Goal: Answer question/provide support: Share knowledge or assist other users

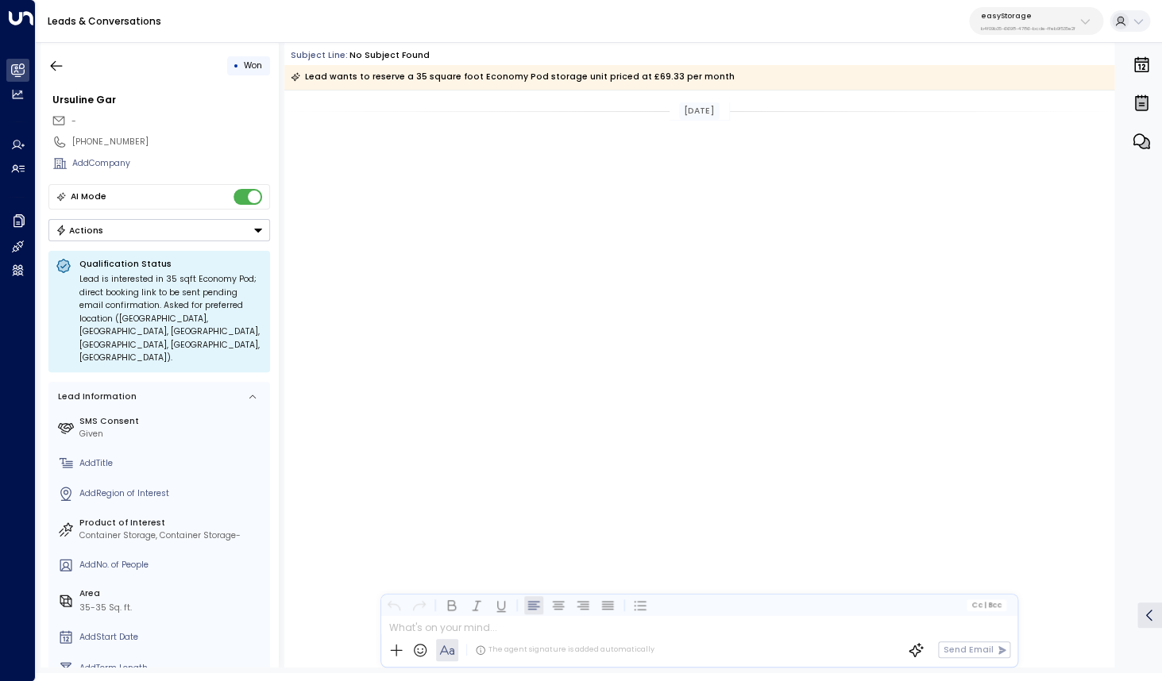
scroll to position [1623, 0]
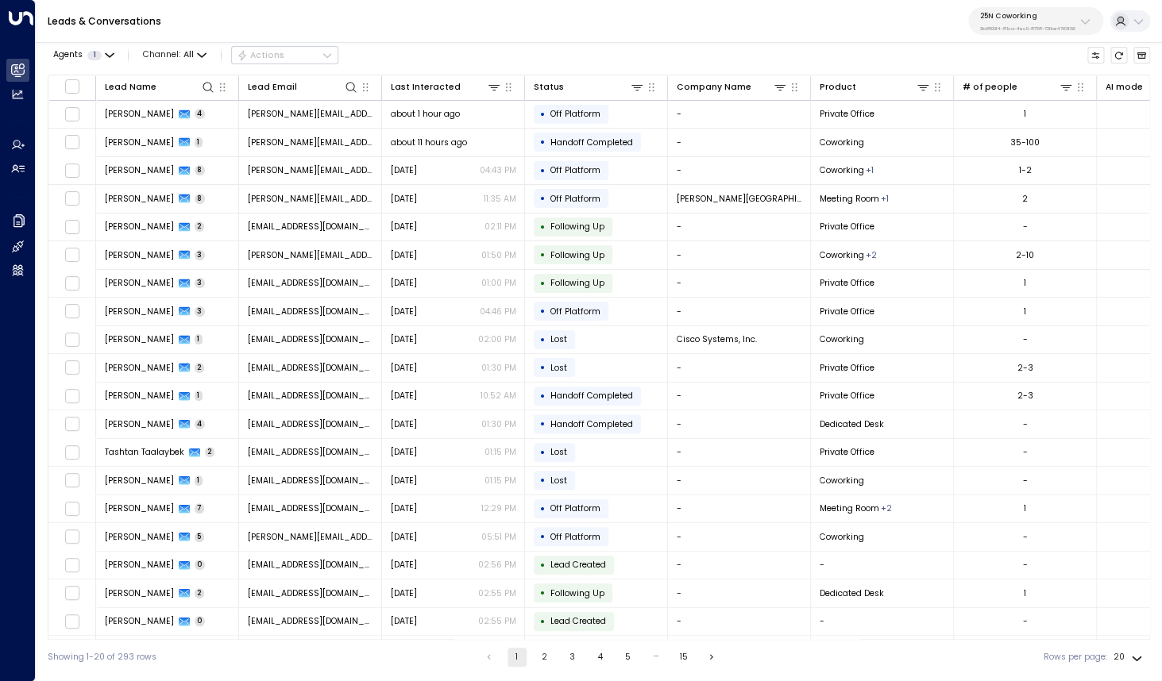
click at [1022, 21] on p "25N Coworking" at bounding box center [1027, 16] width 95 height 10
type input "*********"
click at [999, 112] on span "ID: bc340fee-f559-48fc-84eb-70f3f6817ad8" at bounding box center [1052, 115] width 157 height 11
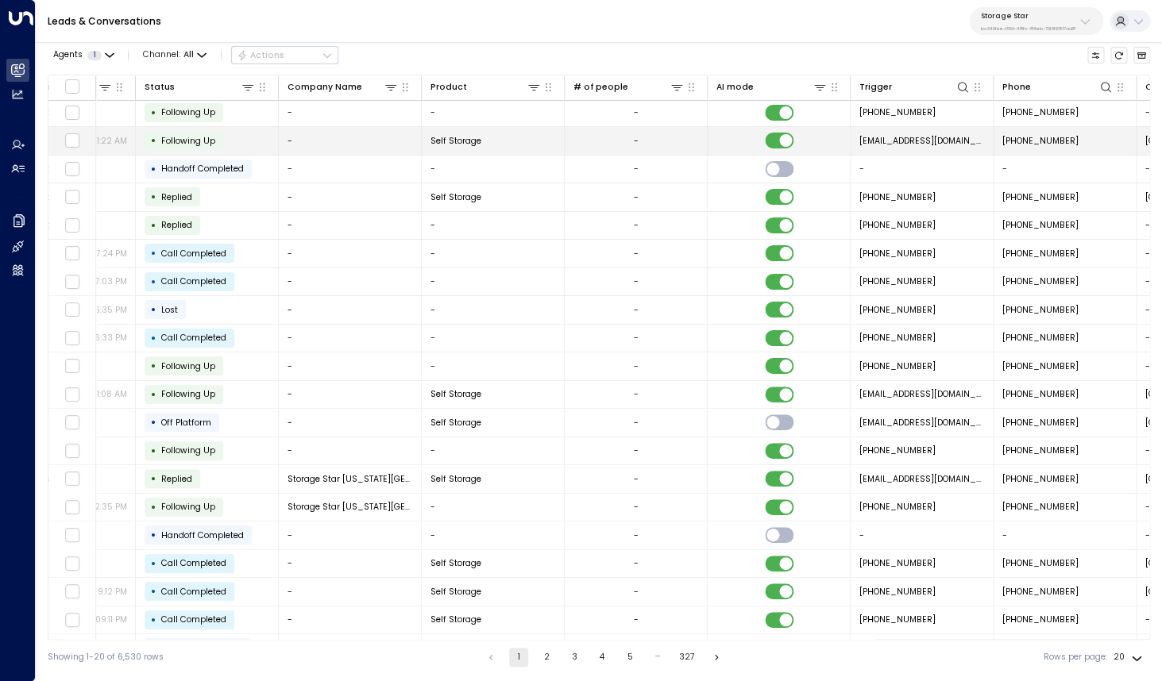
scroll to position [2, 686]
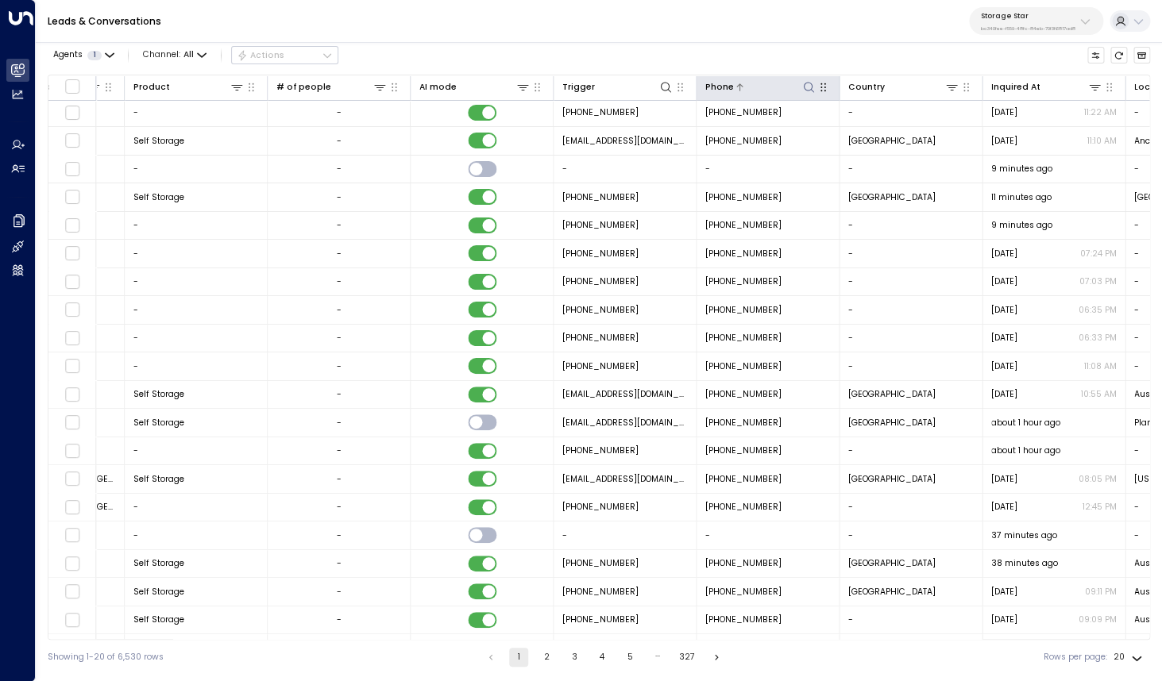
click at [807, 84] on icon at bounding box center [808, 87] width 13 height 13
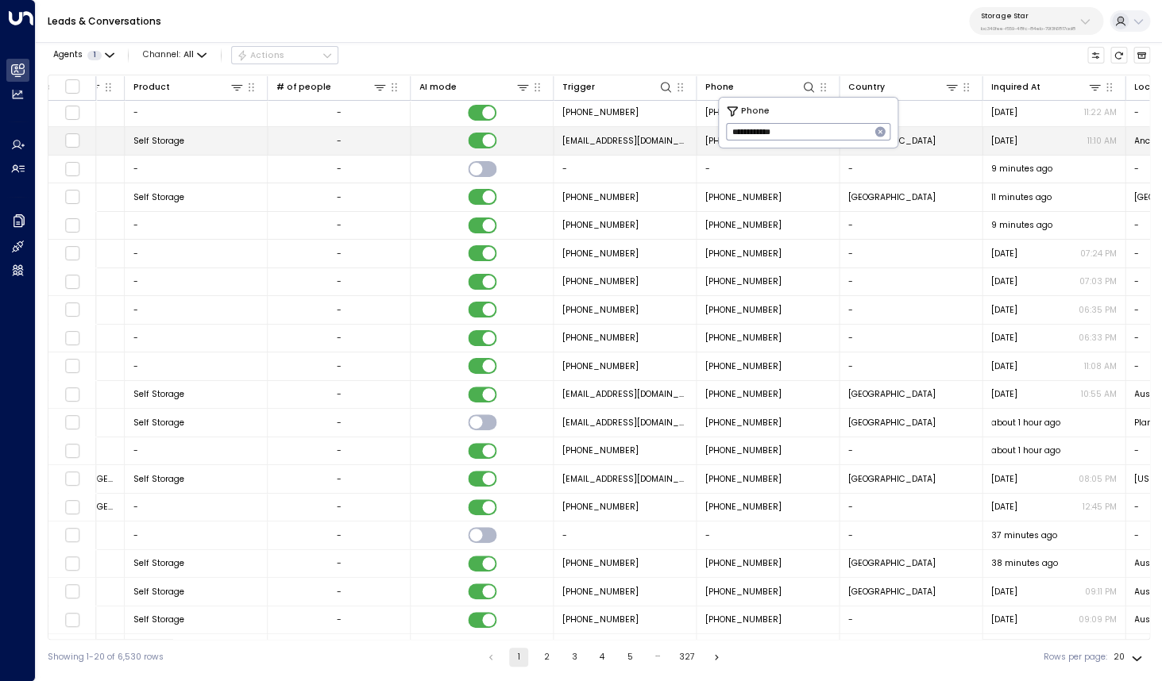
type input "**********"
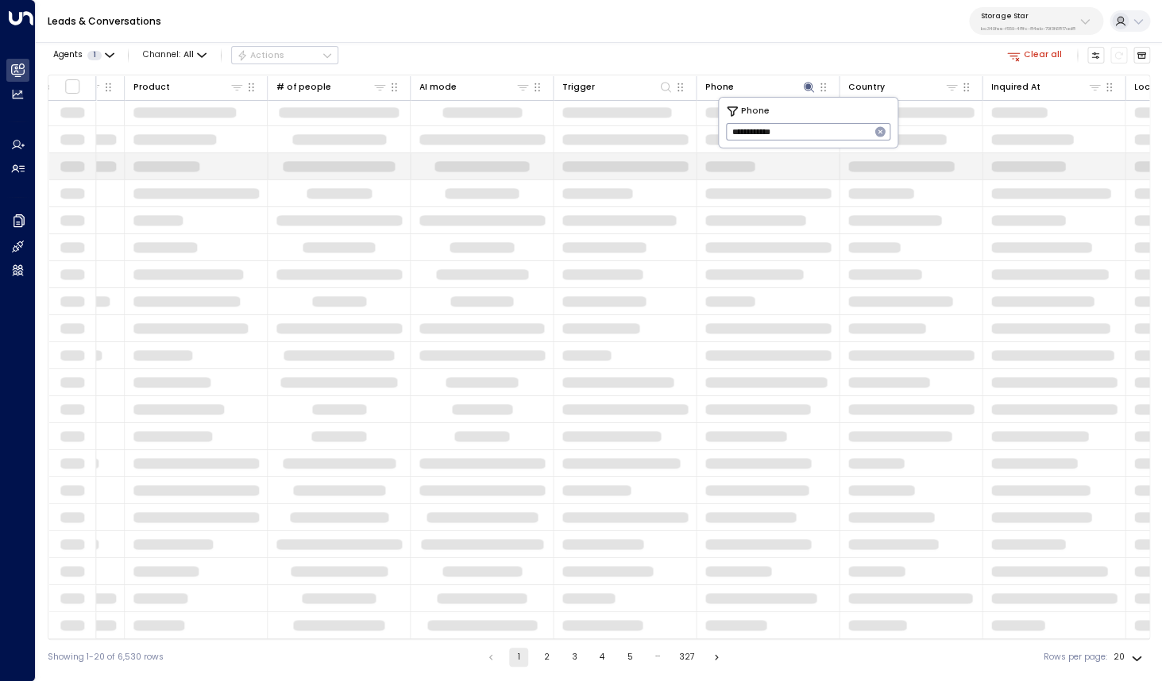
scroll to position [0, 686]
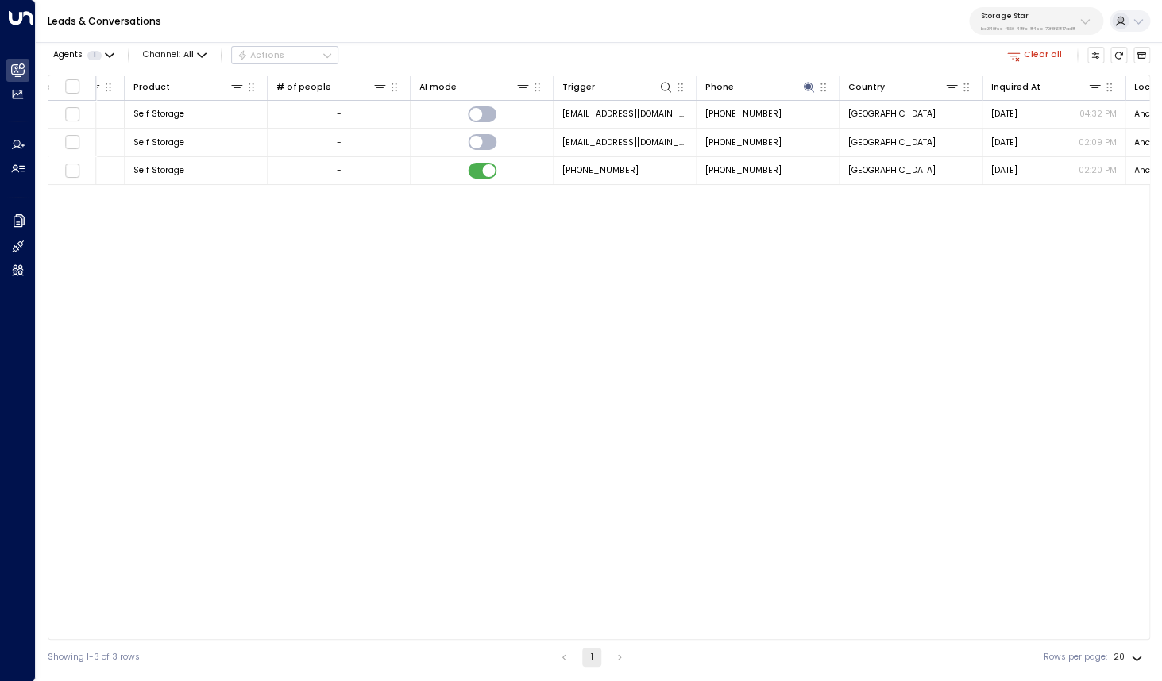
click at [599, 56] on div "Agents 1 Channel: All Actions Clear all" at bounding box center [599, 55] width 1102 height 27
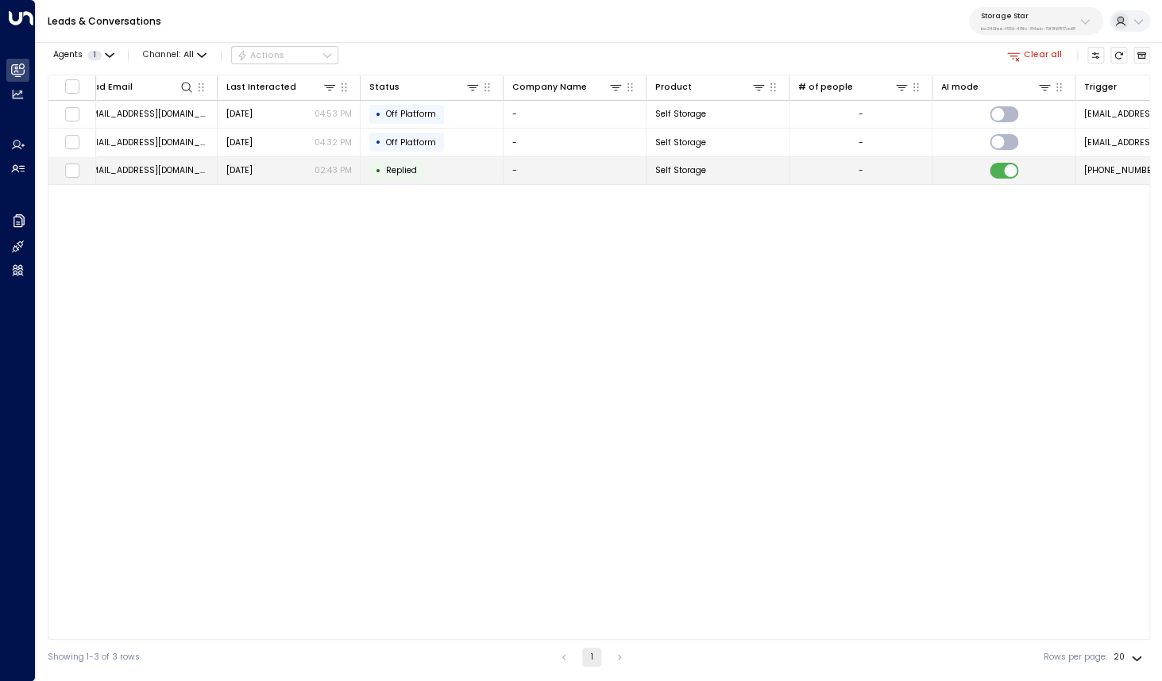
scroll to position [0, 0]
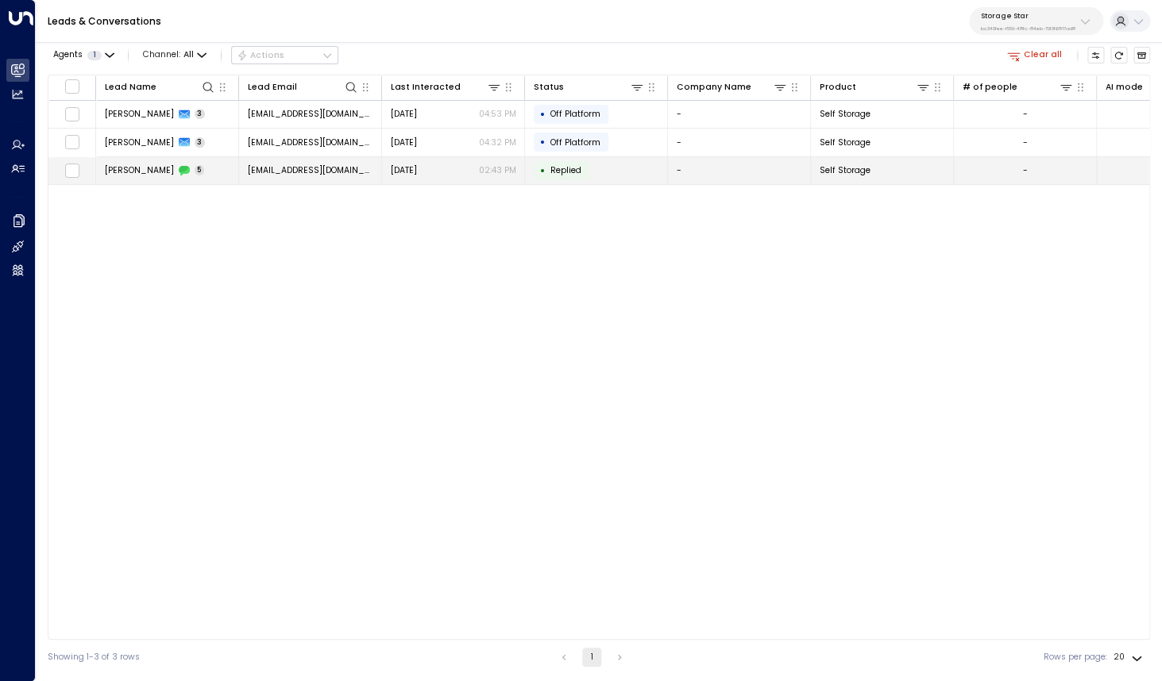
click at [129, 170] on span "Alan Ahlm" at bounding box center [139, 170] width 69 height 12
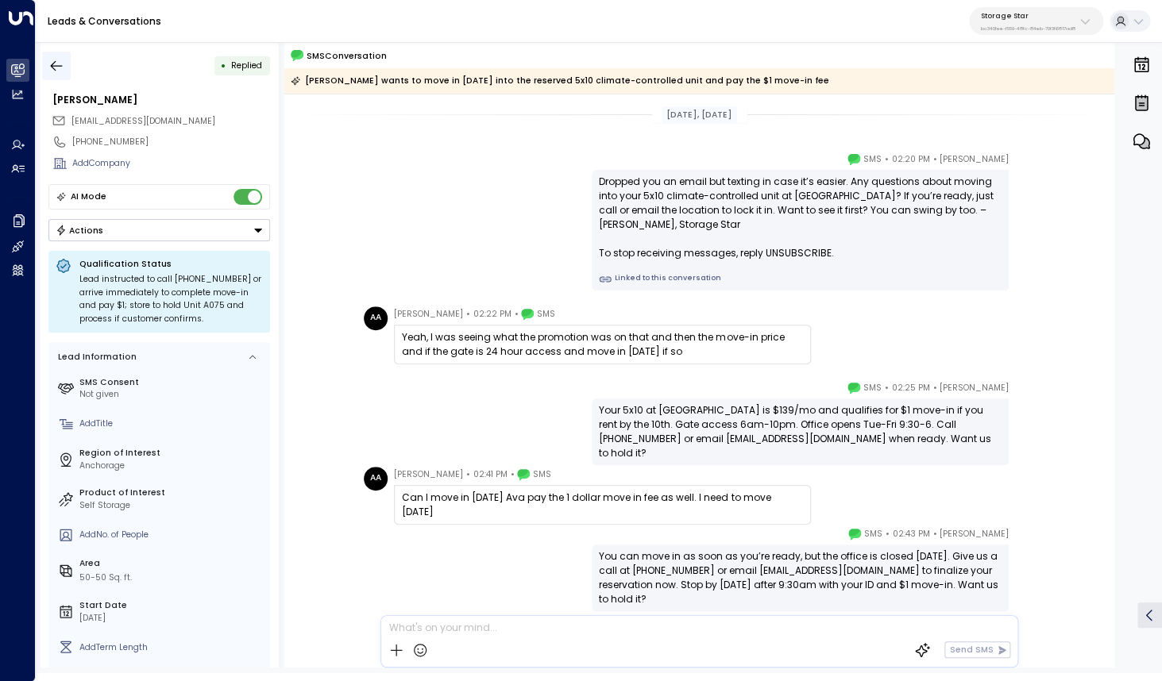
click at [53, 66] on icon "button" at bounding box center [57, 65] width 12 height 10
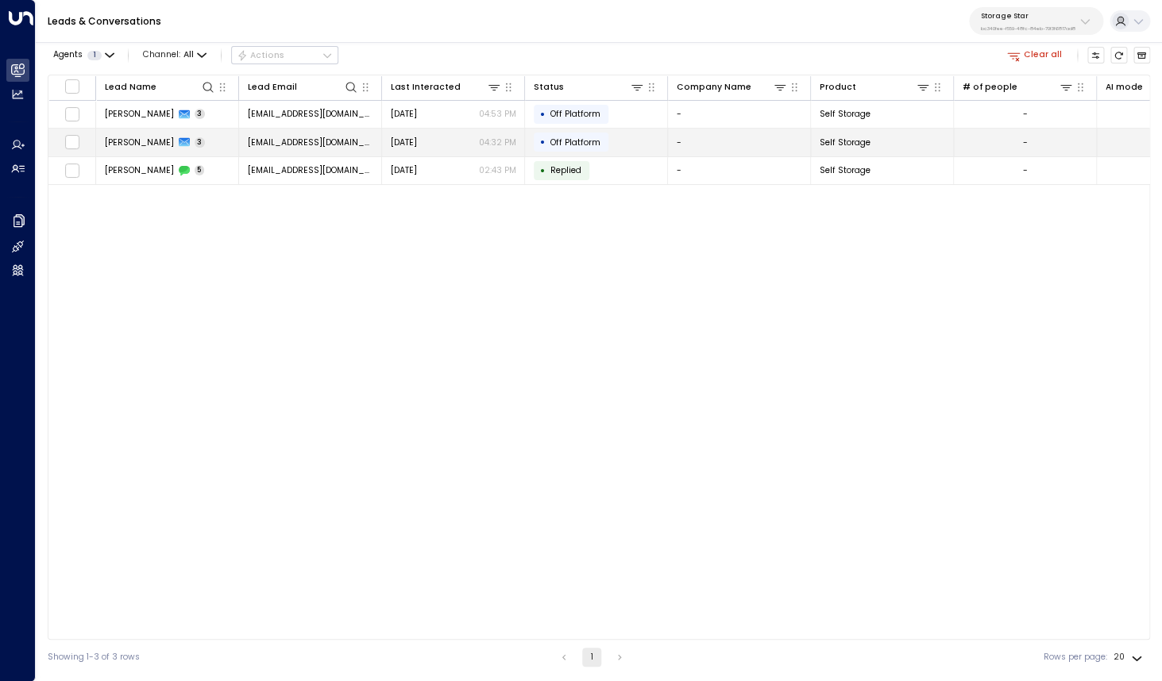
click at [118, 141] on span "Alan Ahlm" at bounding box center [139, 143] width 69 height 12
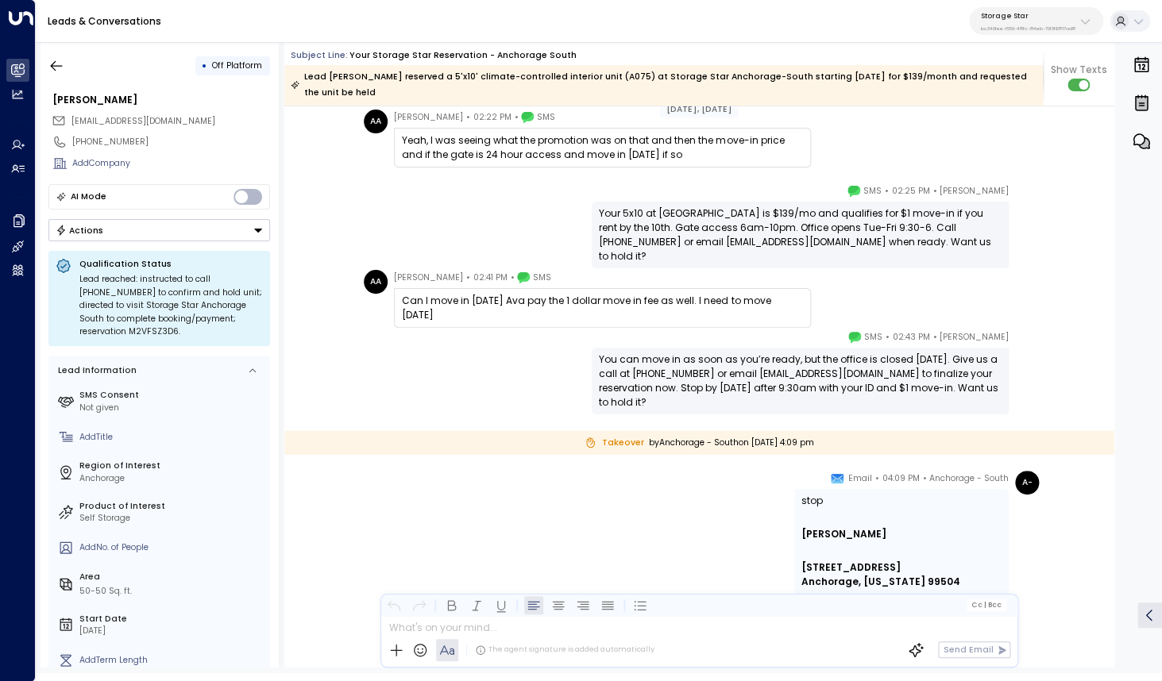
scroll to position [1614, 0]
click at [112, 141] on div "+19073089759" at bounding box center [171, 142] width 198 height 13
drag, startPoint x: 82, startPoint y: 143, endPoint x: 154, endPoint y: 144, distance: 72.3
click at [154, 144] on input "**********" at bounding box center [169, 142] width 194 height 13
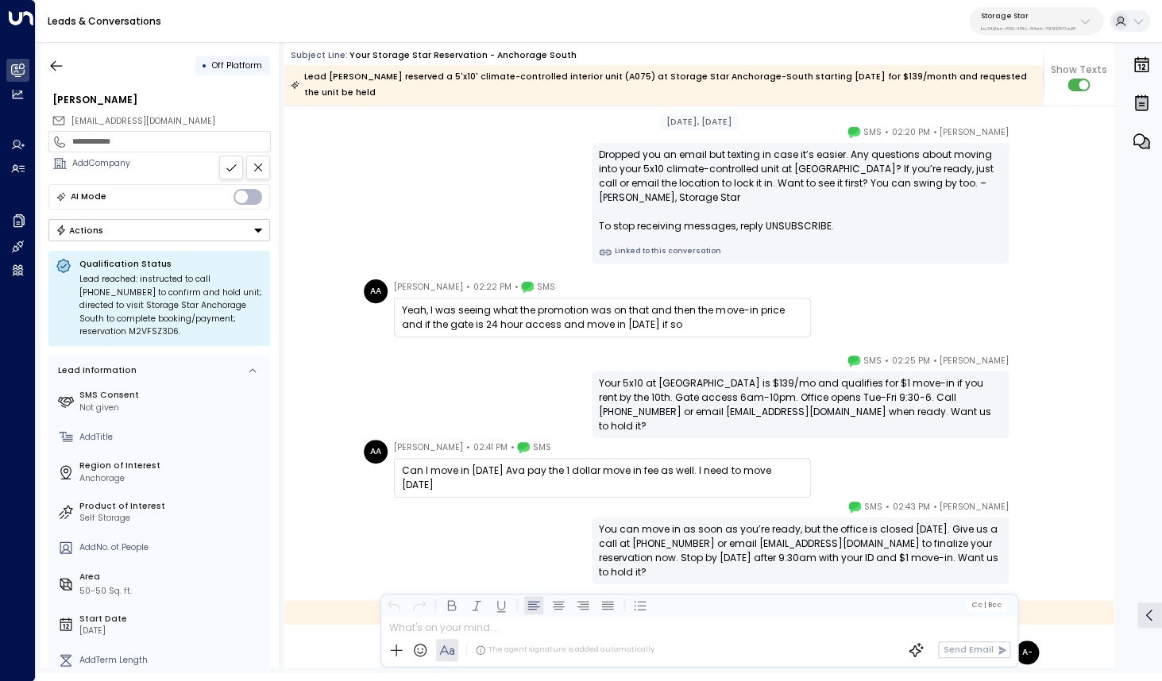
scroll to position [1842, 0]
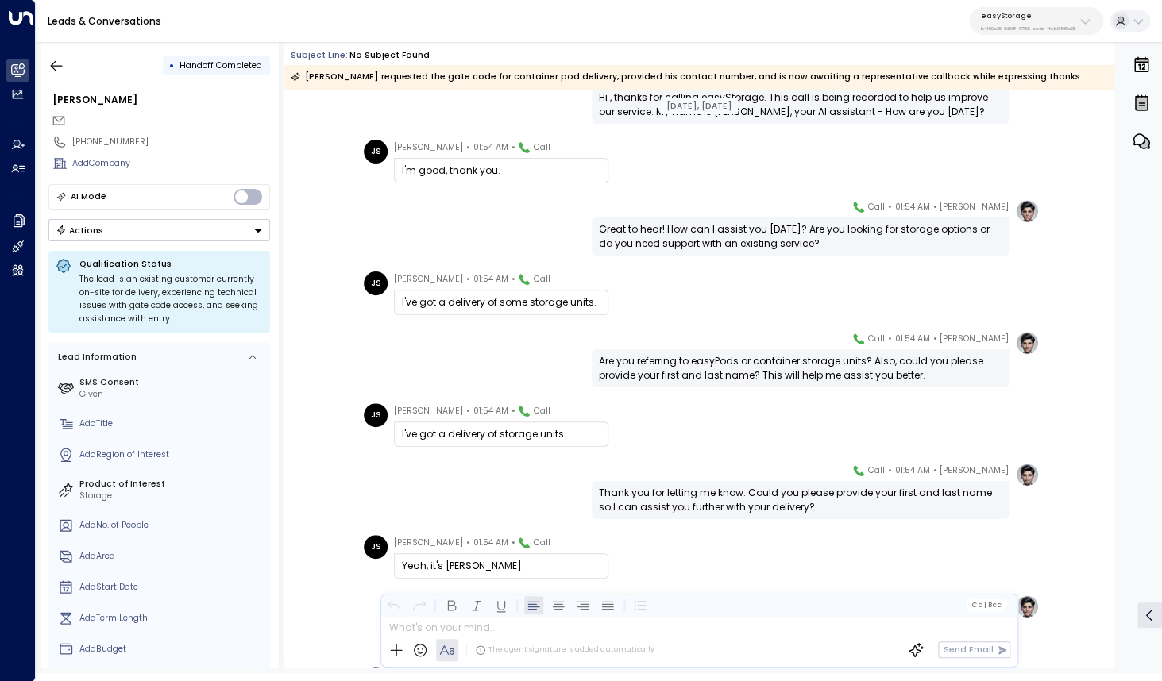
scroll to position [93, 0]
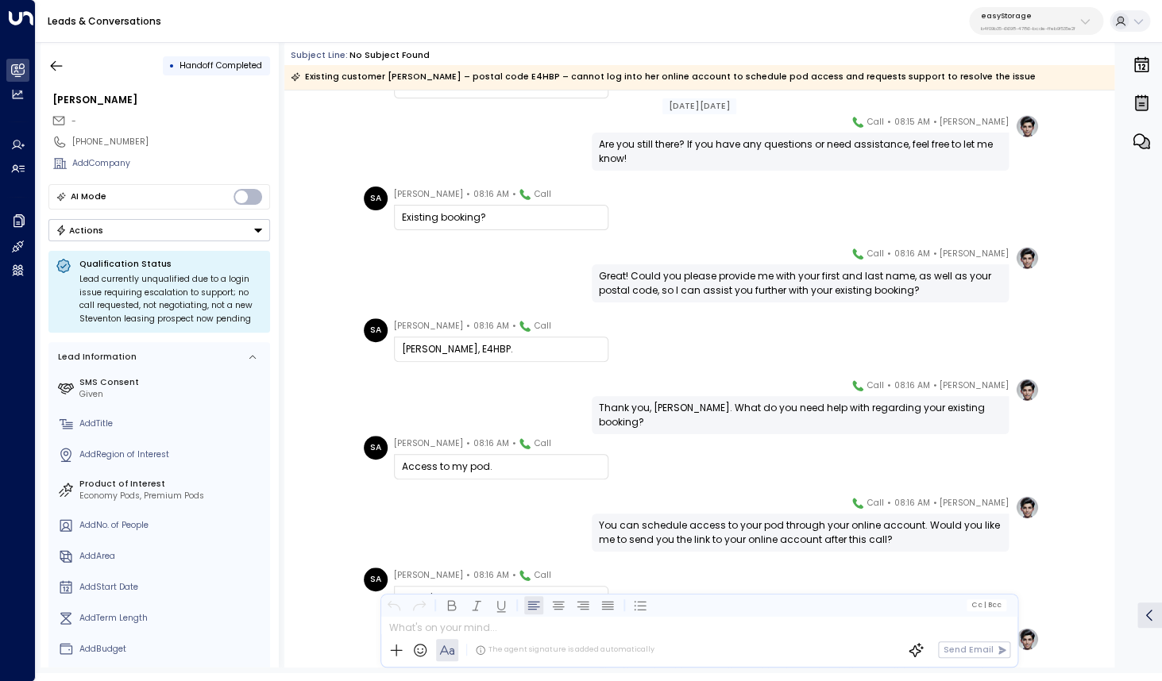
scroll to position [194, 0]
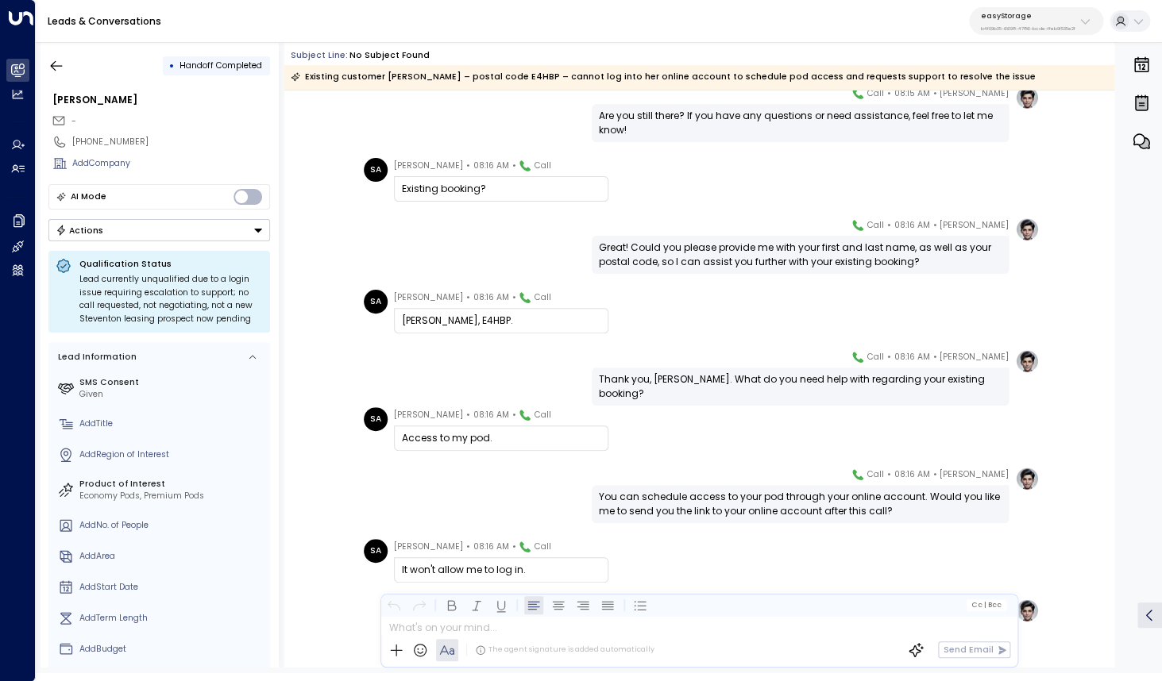
click at [695, 503] on div "You can schedule access to your pod through your online account. Would you like…" at bounding box center [800, 504] width 403 height 29
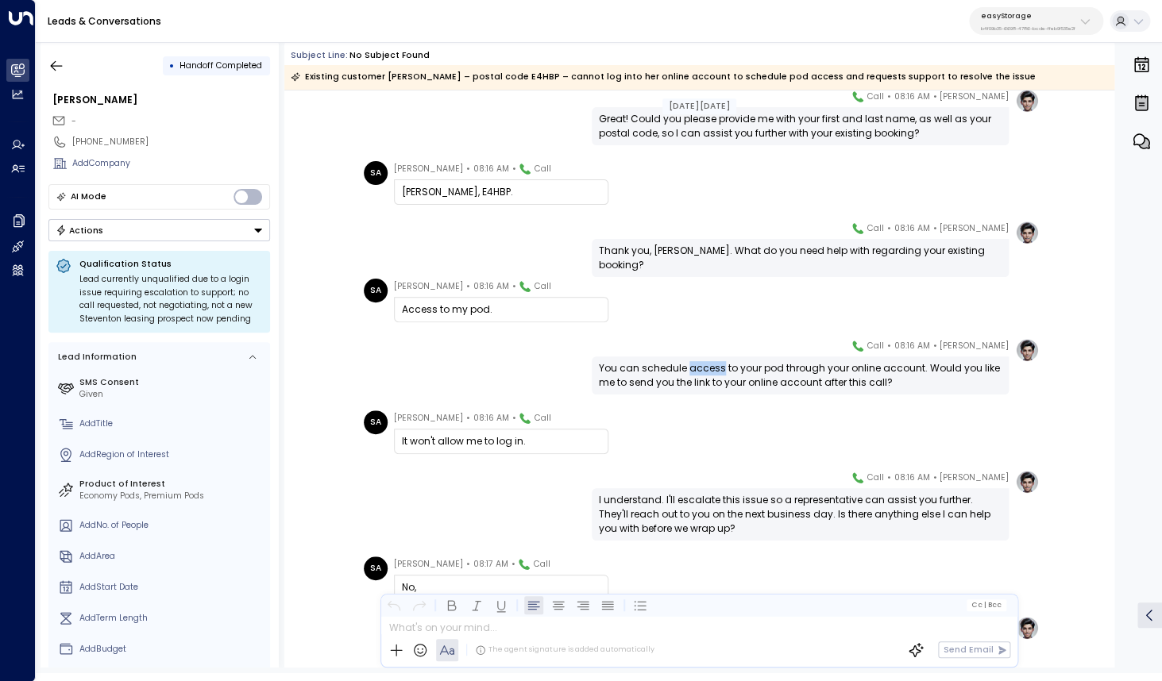
scroll to position [326, 0]
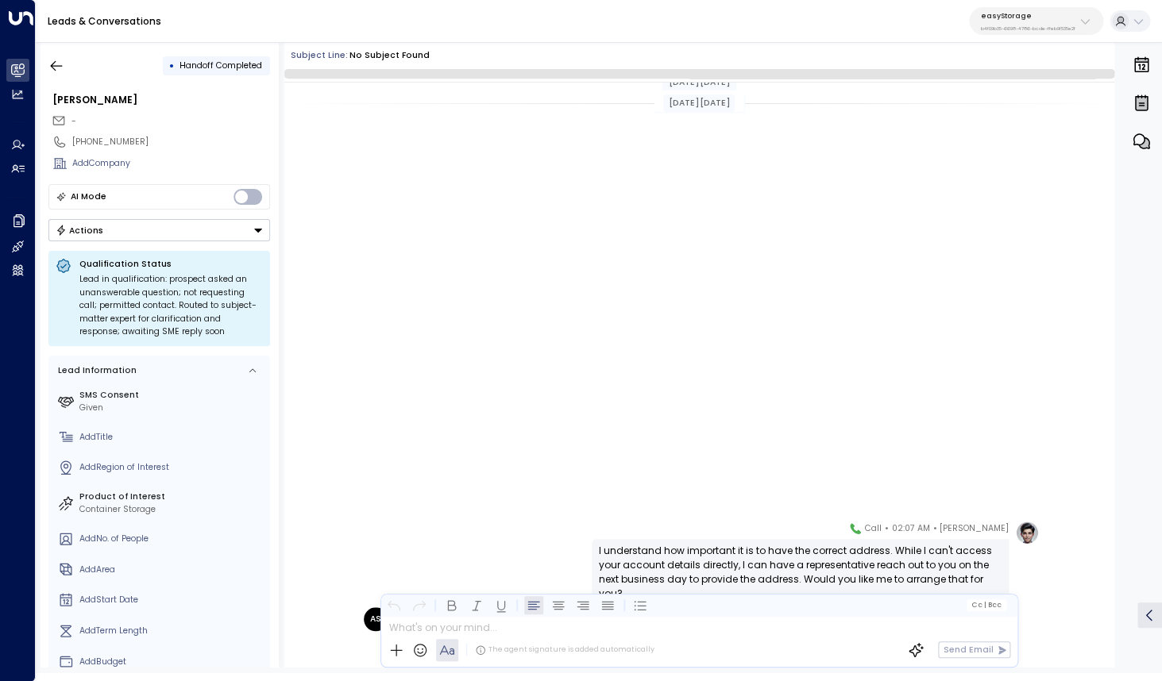
scroll to position [307, 0]
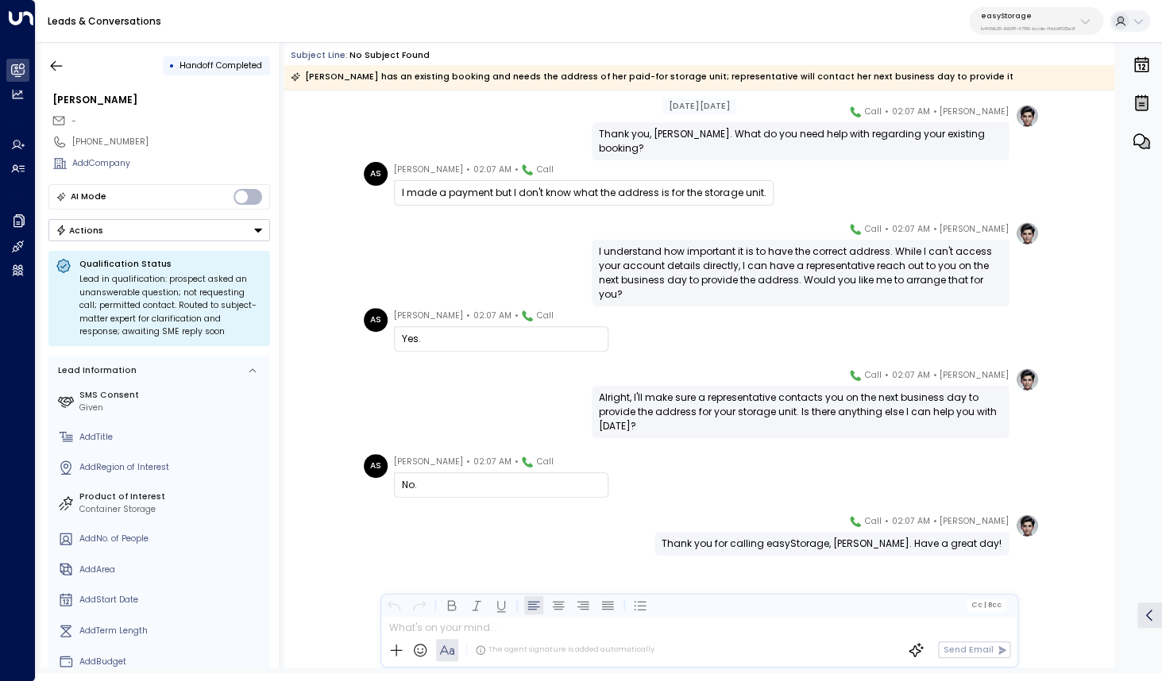
click at [630, 191] on div "I made a payment but I don't know what the address is for the storage unit." at bounding box center [584, 193] width 364 height 14
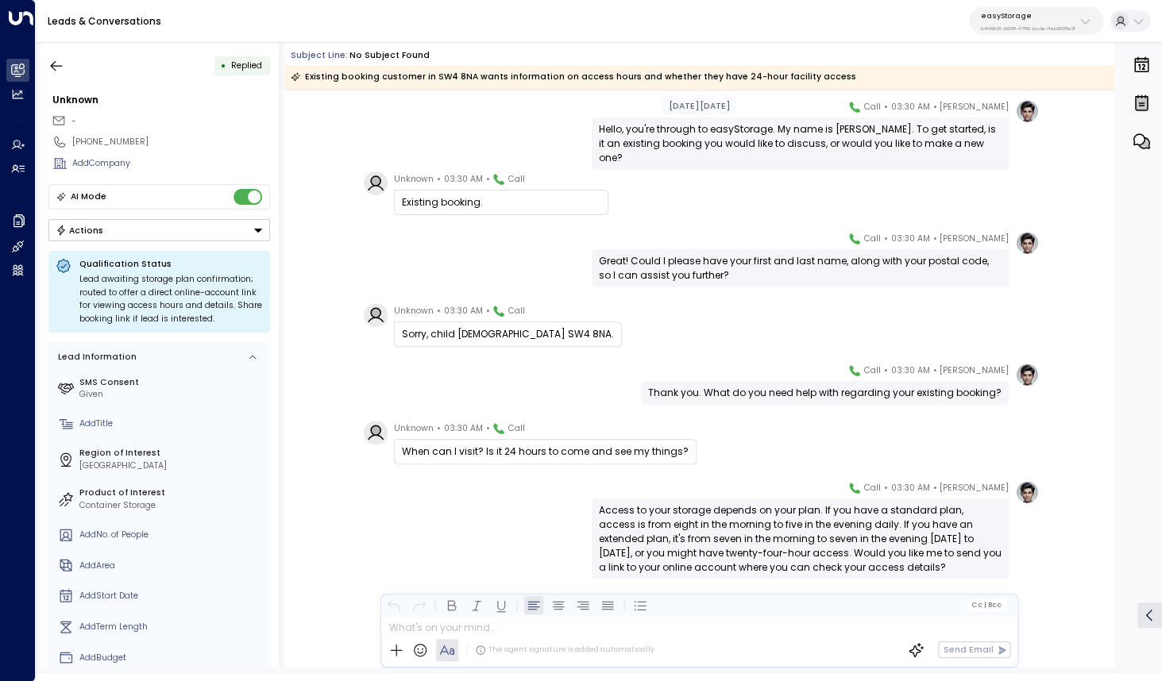
scroll to position [60, 0]
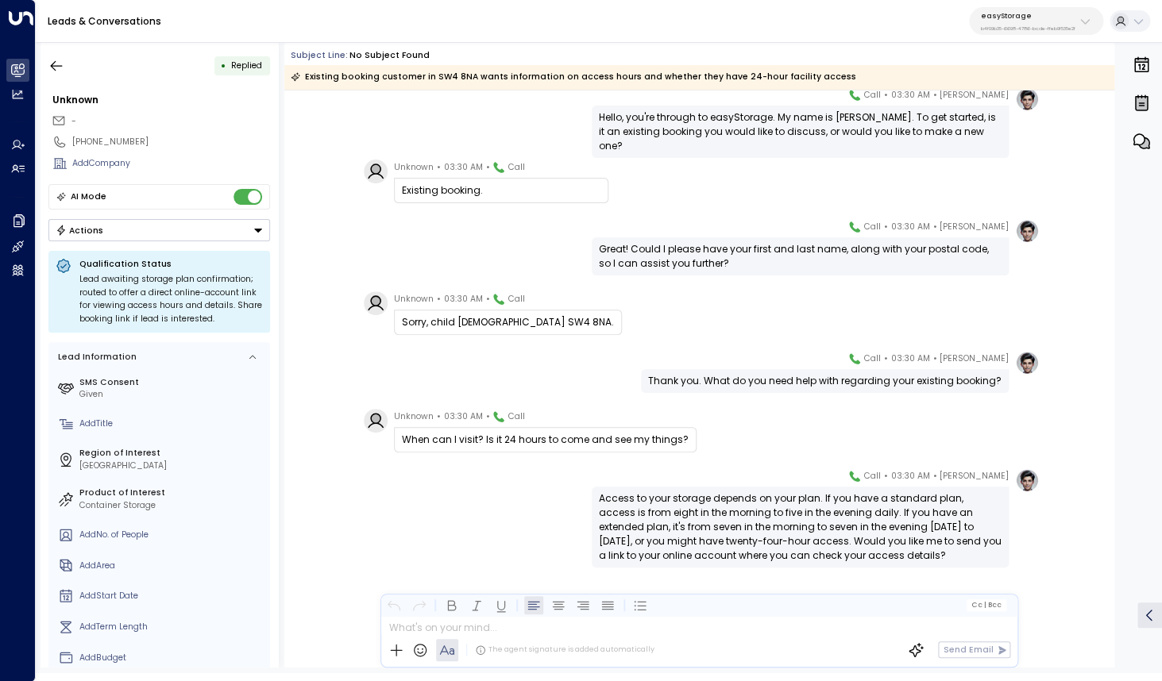
click at [479, 438] on div "When can I visit? Is it 24 hours to come and see my things?" at bounding box center [545, 440] width 287 height 14
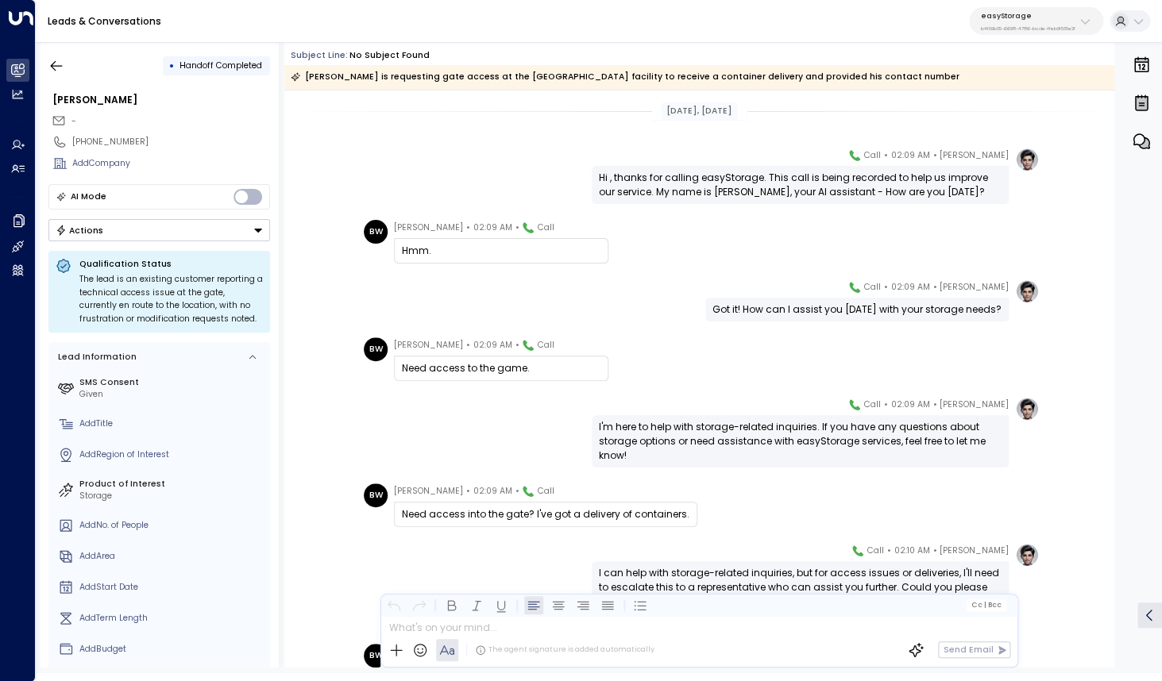
scroll to position [47, 0]
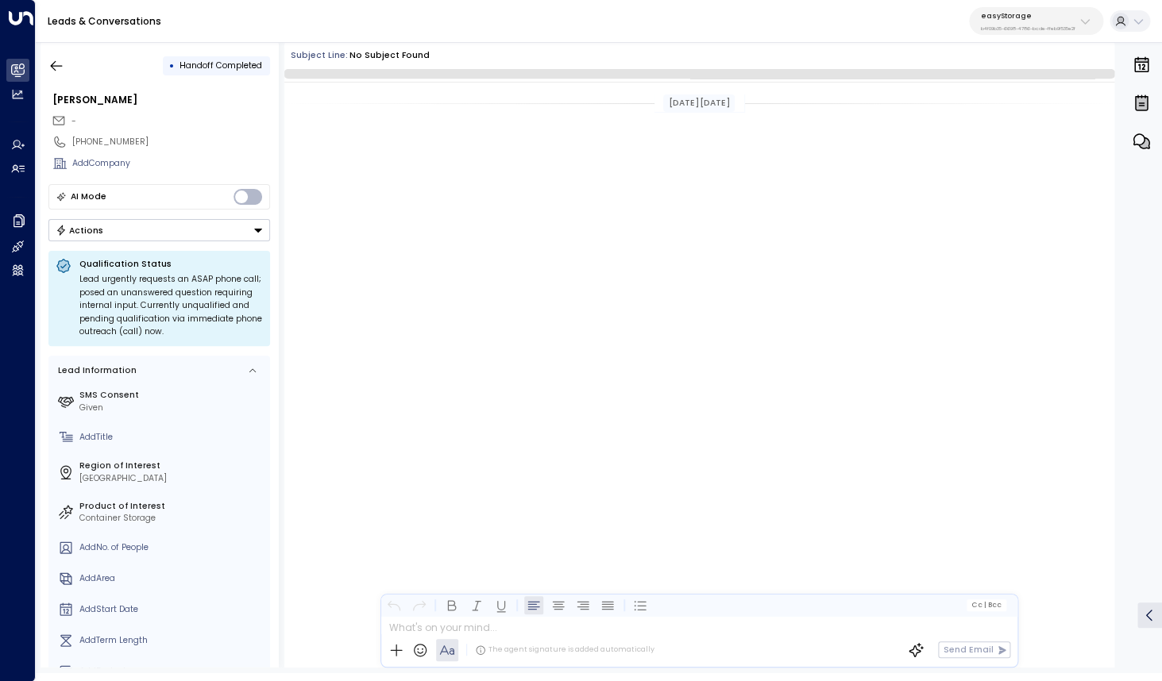
scroll to position [2884, 0]
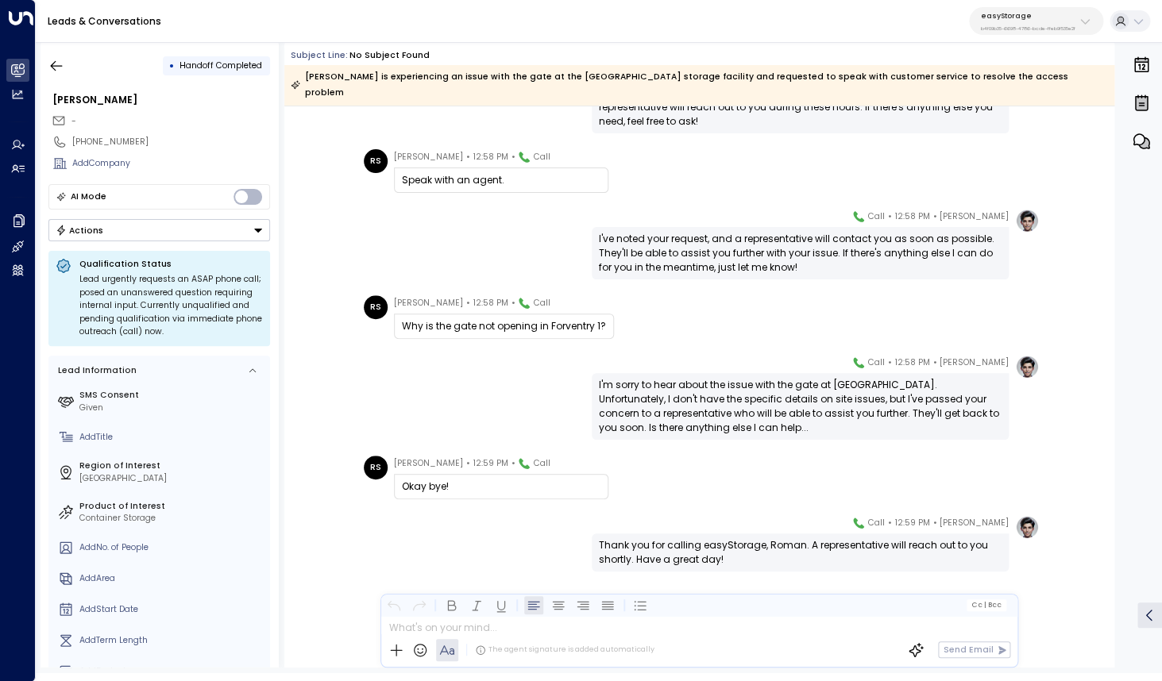
click at [469, 319] on div "Why is the gate not opening in Forventry 1?" at bounding box center [504, 326] width 204 height 14
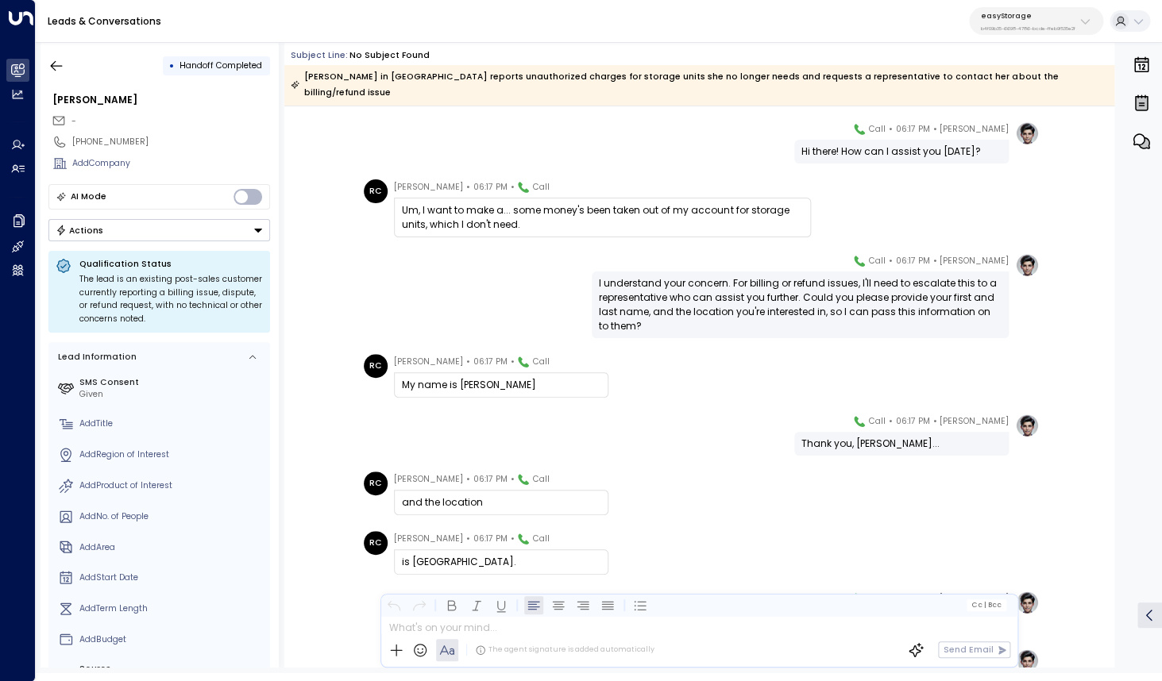
scroll to position [61, 0]
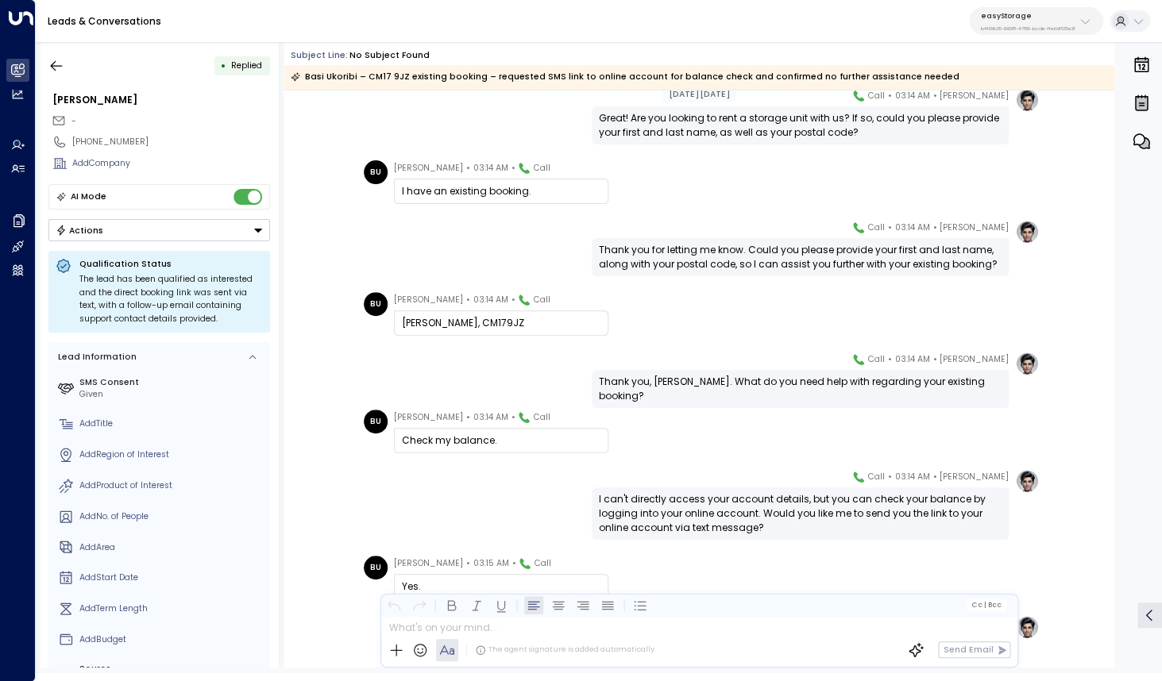
scroll to position [206, 0]
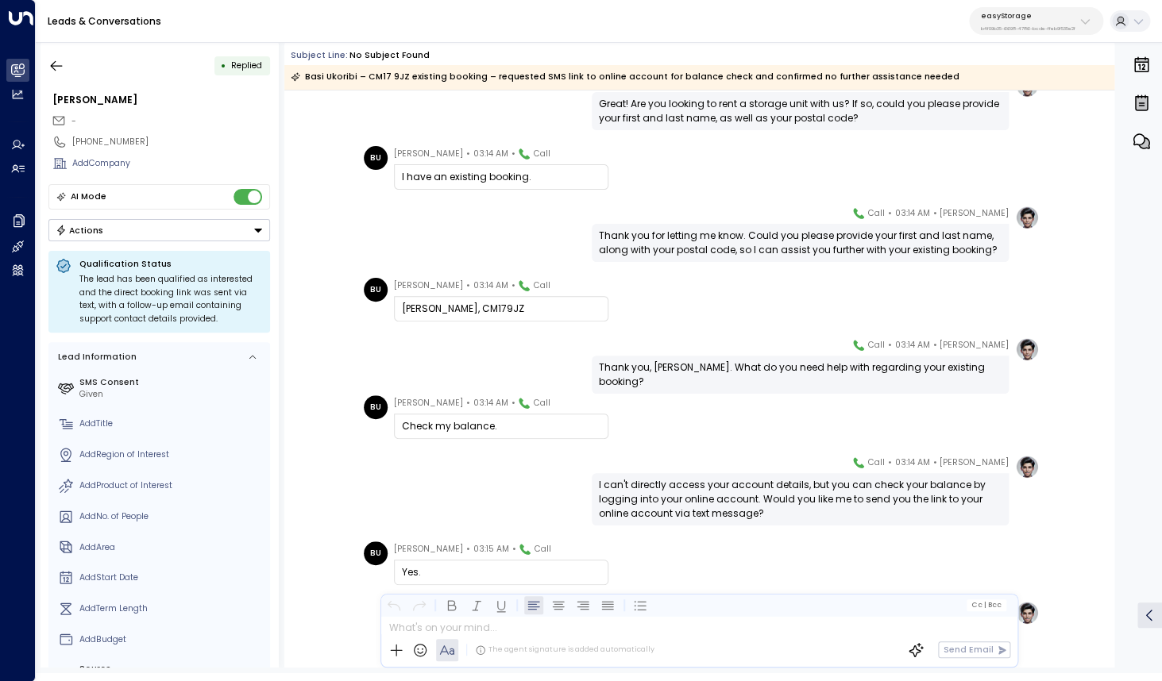
click at [444, 417] on div "Check my balance." at bounding box center [501, 426] width 214 height 25
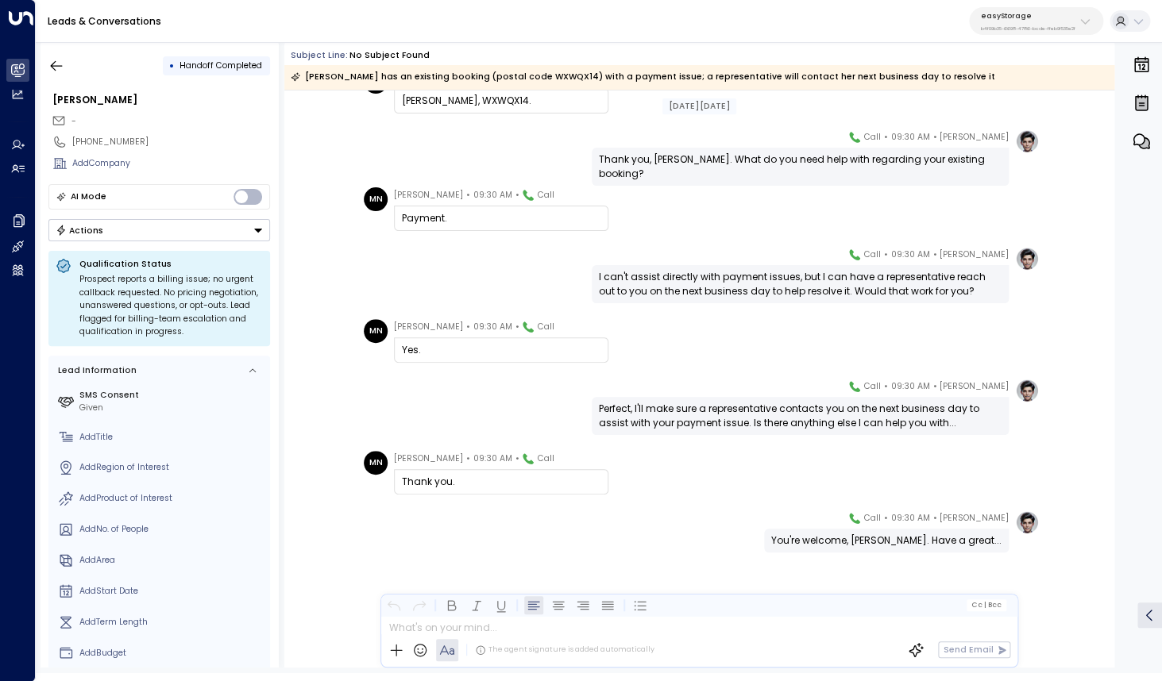
scroll to position [287, 0]
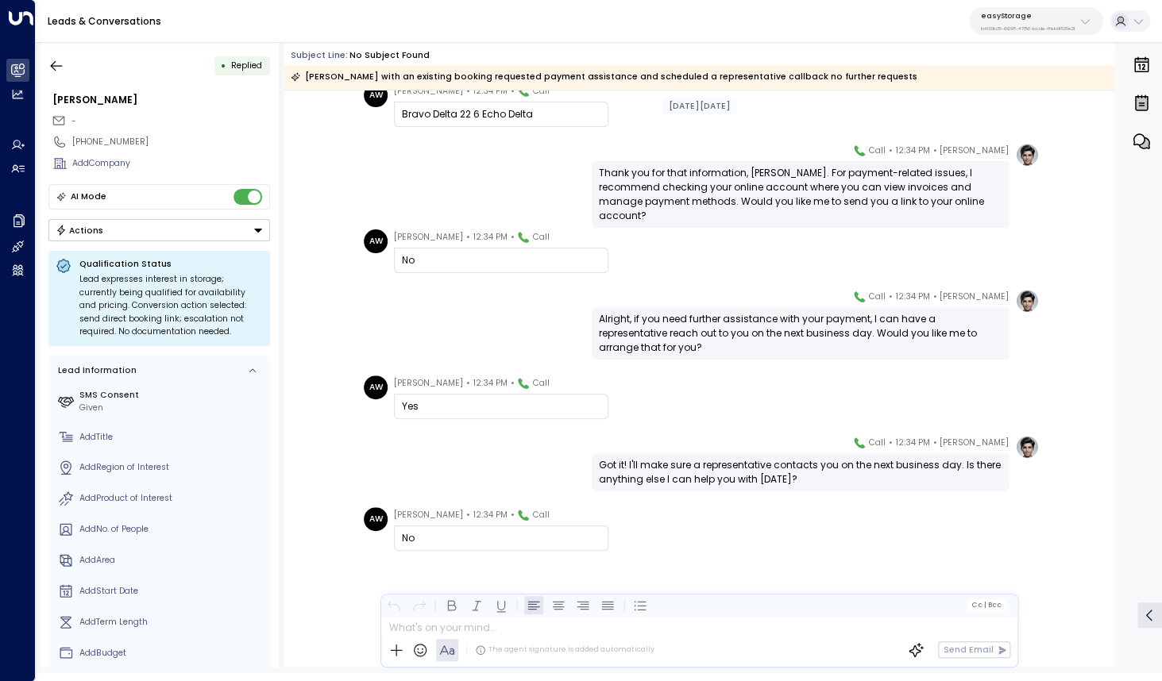
scroll to position [403, 0]
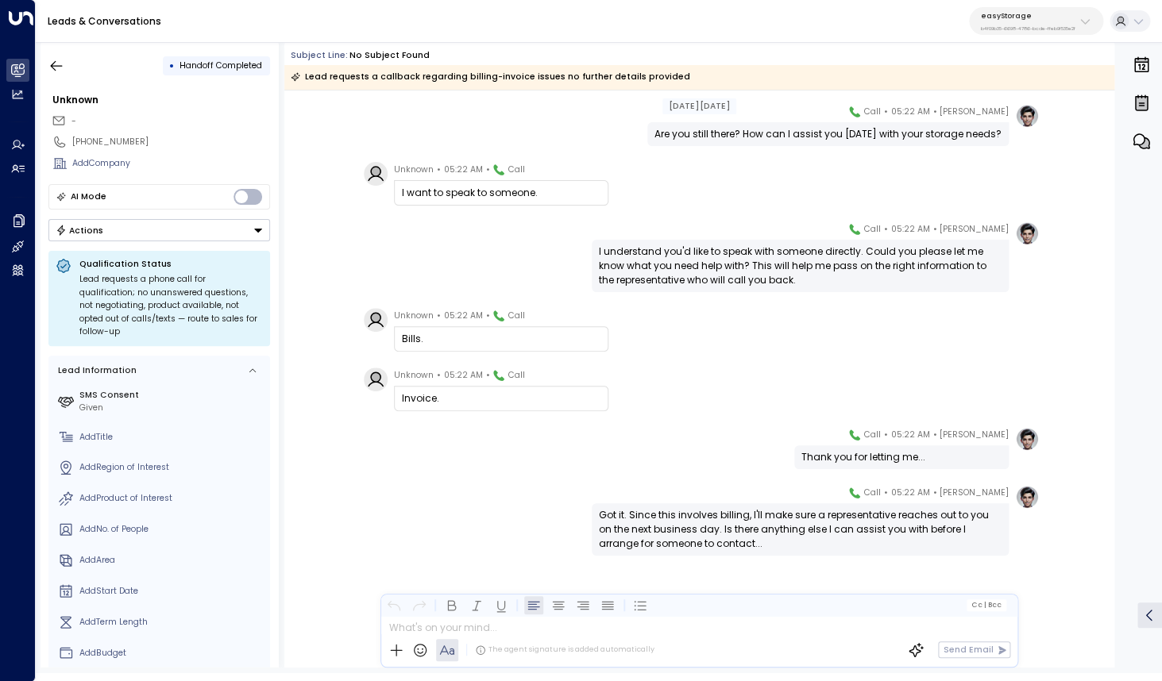
scroll to position [183, 0]
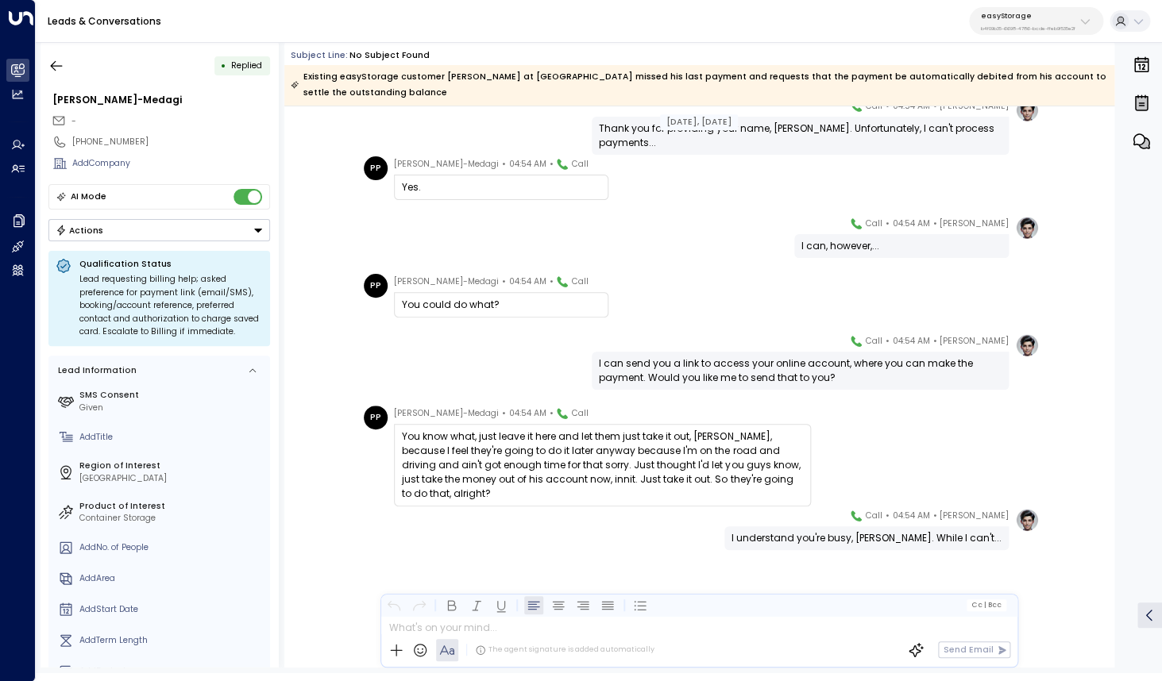
scroll to position [492, 0]
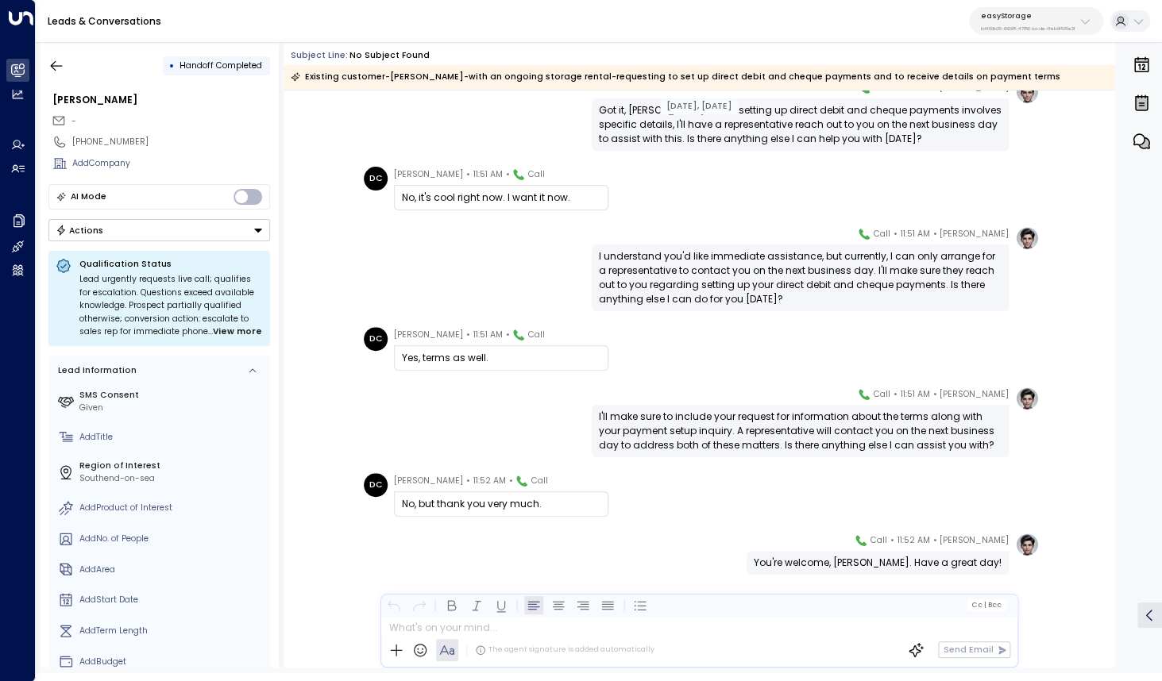
scroll to position [900, 0]
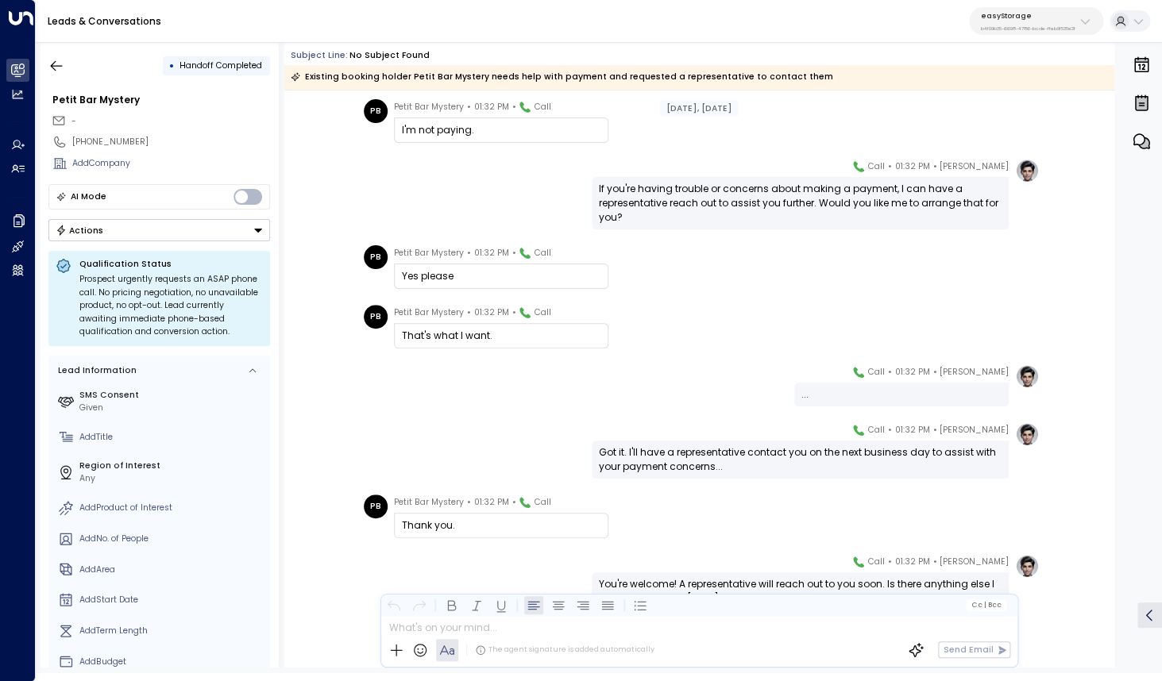
scroll to position [654, 0]
